Goal: Check status: Check status

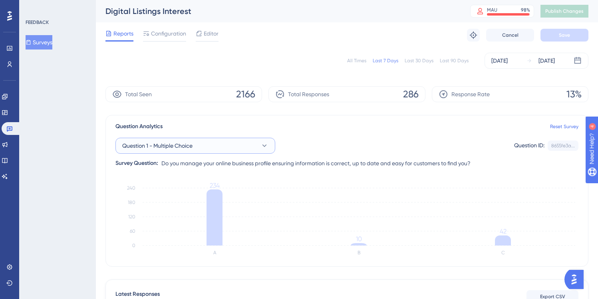
click at [219, 143] on button "Question 1 - Multiple Choice" at bounding box center [195, 146] width 160 height 16
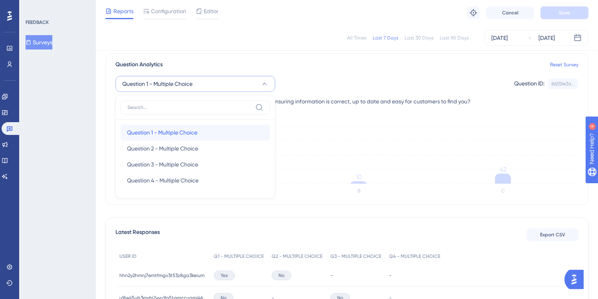
click at [197, 129] on span "Question 1 - Multiple Choice" at bounding box center [162, 133] width 70 height 10
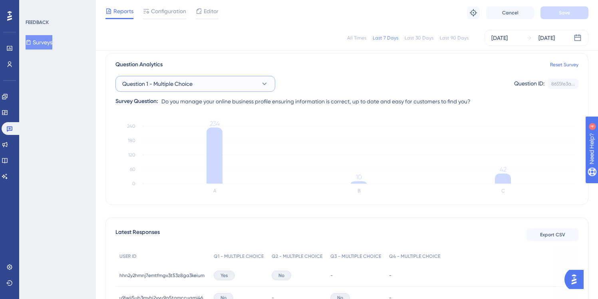
click at [204, 83] on button "Question 1 - Multiple Choice" at bounding box center [195, 84] width 160 height 16
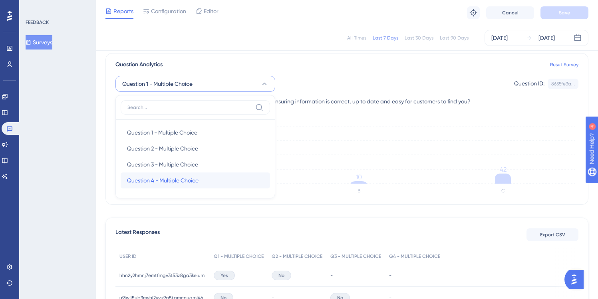
click at [187, 178] on span "Question 4 - Multiple Choice" at bounding box center [162, 181] width 71 height 10
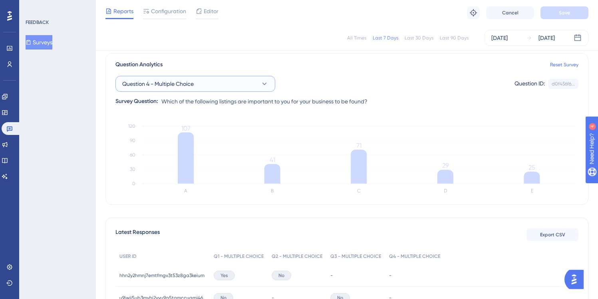
click at [206, 83] on button "Question 4 - Multiple Choice" at bounding box center [195, 84] width 160 height 16
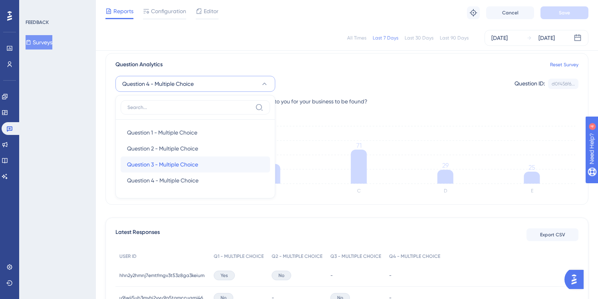
click at [187, 164] on span "Question 3 - Multiple Choice" at bounding box center [162, 165] width 71 height 10
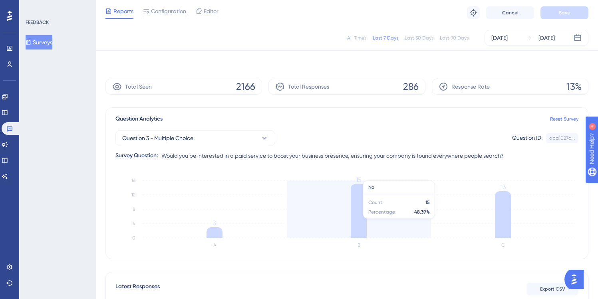
scroll to position [0, 0]
